Goal: Information Seeking & Learning: Find specific page/section

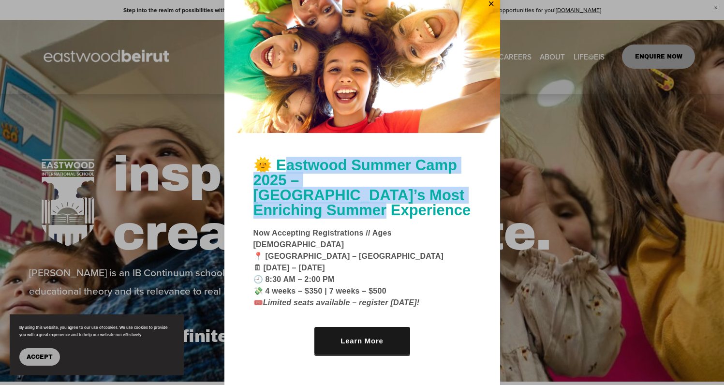
drag, startPoint x: 286, startPoint y: 176, endPoint x: 460, endPoint y: 212, distance: 177.8
click at [460, 212] on h1 "🌞 Eastwood Summer Camp 2025 – [GEOGRAPHIC_DATA]’s Most Enriching Summer Experie…" at bounding box center [362, 188] width 218 height 60
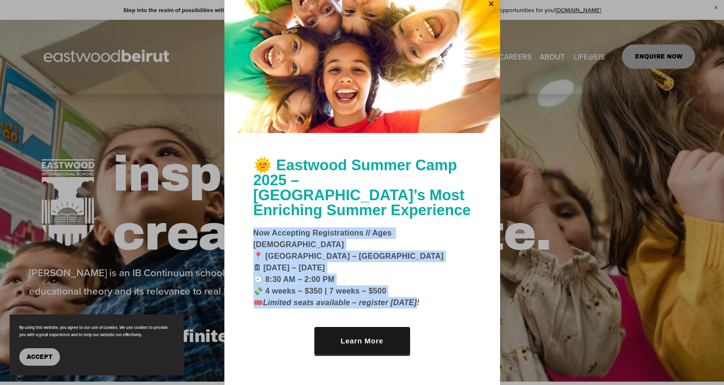
drag, startPoint x: 253, startPoint y: 234, endPoint x: 430, endPoint y: 291, distance: 186.5
click at [430, 291] on p "Now Accepting Registrations // Ages [DEMOGRAPHIC_DATA] 📍 [GEOGRAPHIC_DATA] – Ma…" at bounding box center [362, 267] width 218 height 81
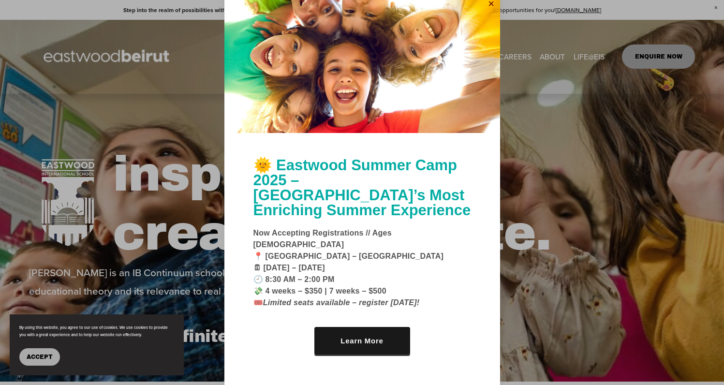
click at [491, 12] on link "Close" at bounding box center [491, 4] width 15 height 15
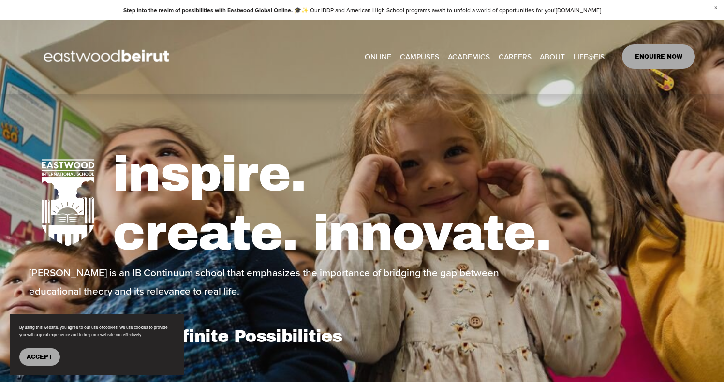
click at [373, 56] on link "ONLINE" at bounding box center [378, 56] width 27 height 15
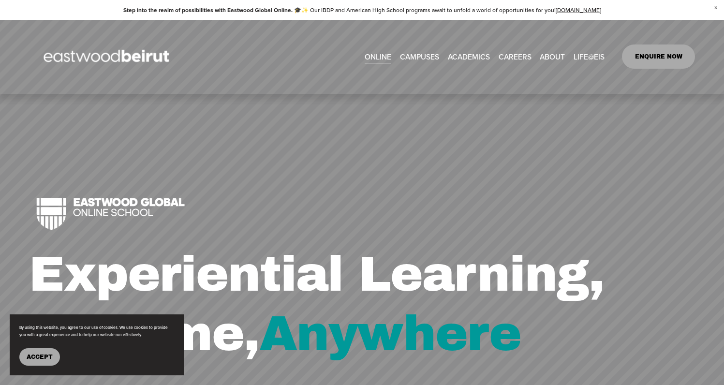
click at [0, 0] on link "EASTWOOD COLLEGE KAFARSHIMA" at bounding box center [0, 0] width 0 height 0
click at [375, 59] on link "ONLINE" at bounding box center [378, 56] width 27 height 15
click at [0, 0] on span "Tuition & Financial Aid" at bounding box center [0, 0] width 0 height 0
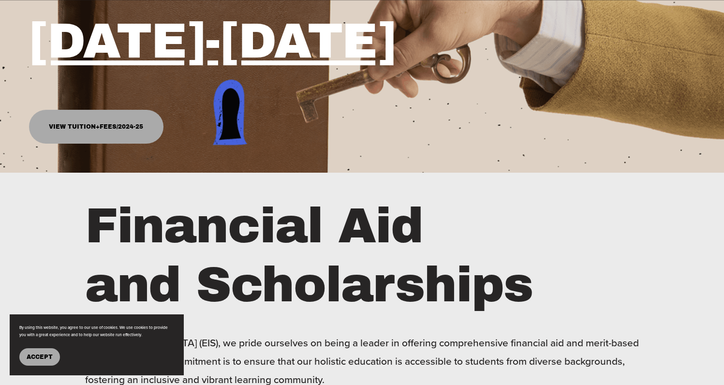
scroll to position [244, 0]
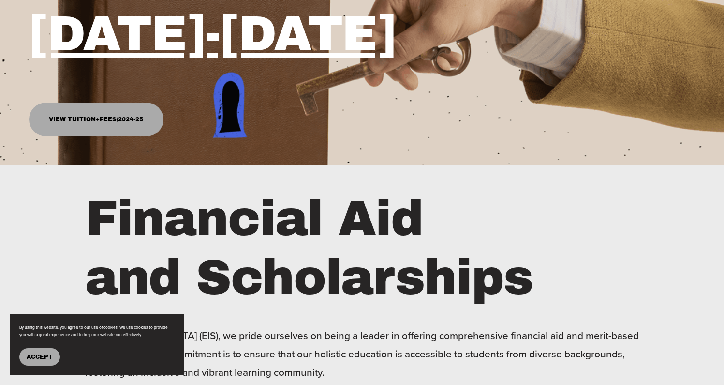
click at [104, 128] on link "View Tuition+Fees/2024-25" at bounding box center [96, 120] width 134 height 34
